Goal: Task Accomplishment & Management: Use online tool/utility

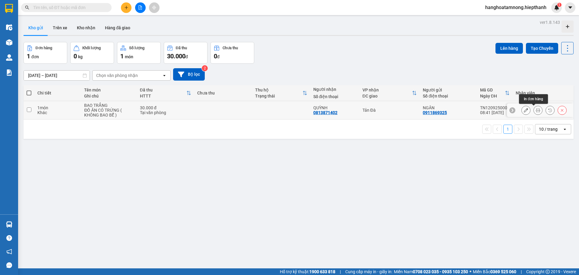
click at [536, 112] on icon at bounding box center [538, 110] width 4 height 4
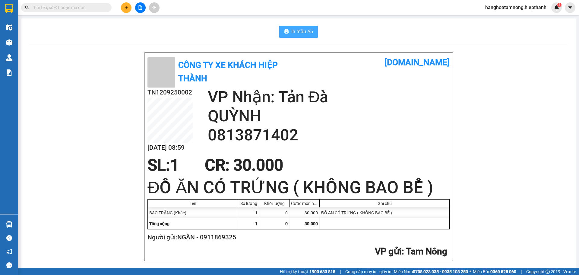
drag, startPoint x: 294, startPoint y: 26, endPoint x: 301, endPoint y: 34, distance: 9.7
click at [296, 29] on button "In mẫu A5" at bounding box center [298, 32] width 39 height 12
click at [301, 34] on span "In mẫu A5" at bounding box center [302, 32] width 22 height 8
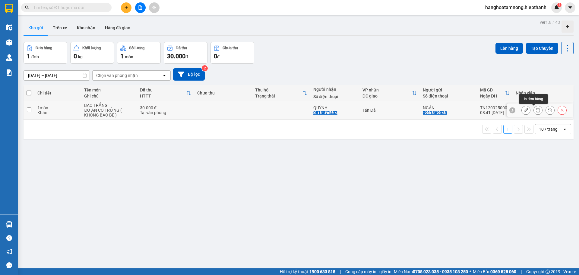
click at [534, 106] on button at bounding box center [538, 110] width 8 height 11
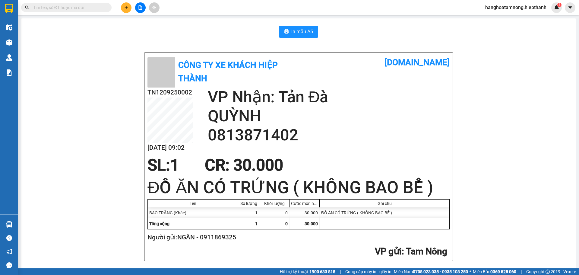
click at [205, 160] on span "CR : 30.000" at bounding box center [244, 165] width 78 height 19
